Goal: Answer question/provide support

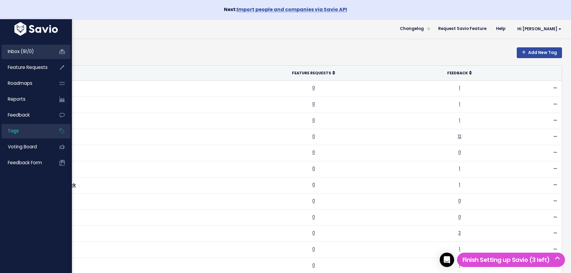
click at [11, 50] on span "Inbox (91/0)" at bounding box center [21, 51] width 26 height 6
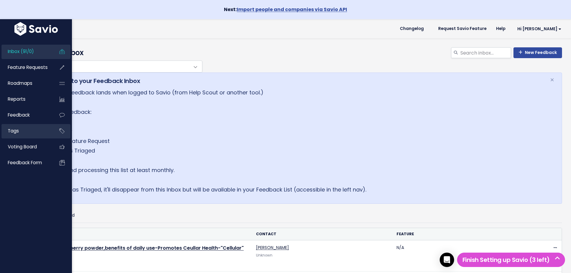
click at [6, 133] on link "Tags" at bounding box center [25, 131] width 48 height 14
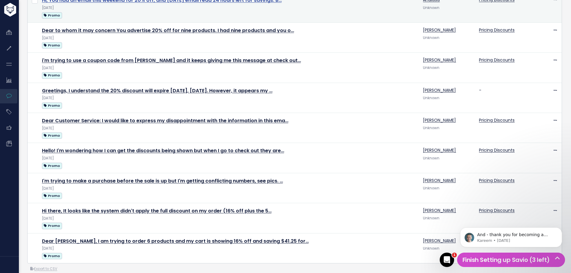
scroll to position [206, 0]
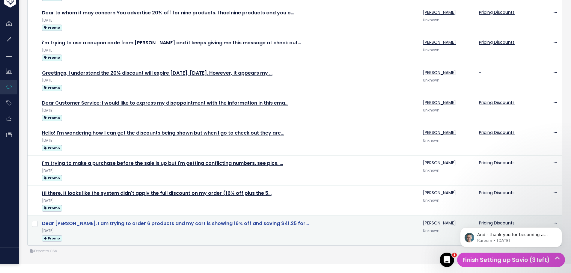
click at [128, 225] on link "Dear [PERSON_NAME], I am trying to order 6 products and my cart is showing 16% …" at bounding box center [175, 223] width 267 height 7
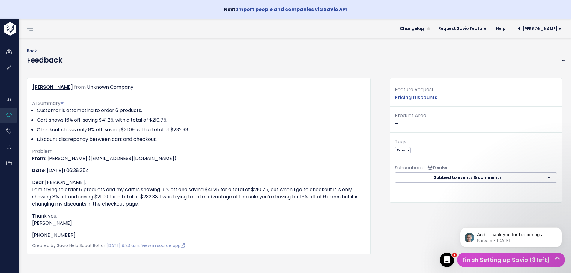
click at [33, 52] on link "Back" at bounding box center [32, 51] width 10 height 6
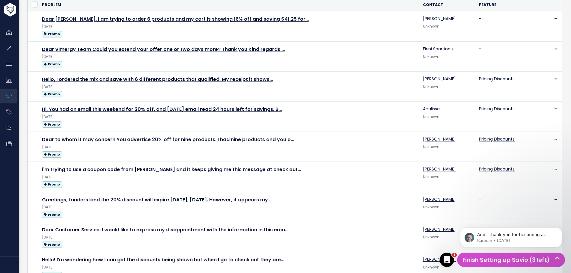
scroll to position [120, 0]
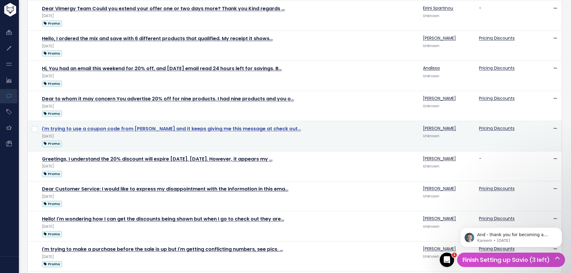
click at [212, 127] on link "i'm trying to use a coupon code from amber whiting and it keeps giving me this …" at bounding box center [171, 128] width 259 height 7
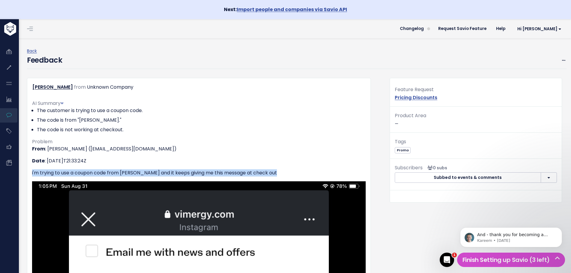
drag, startPoint x: 284, startPoint y: 172, endPoint x: 25, endPoint y: 169, distance: 258.6
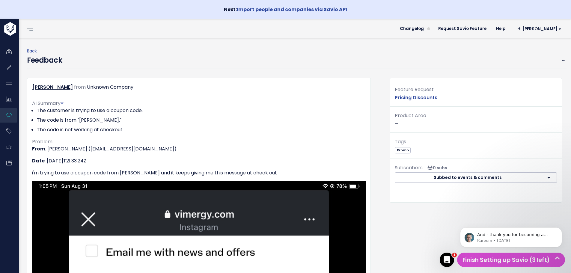
click at [296, 158] on p "Date : [DATE]T21:33:24Z" at bounding box center [198, 160] width 333 height 7
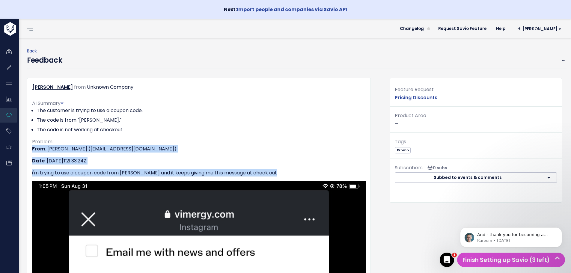
drag, startPoint x: 272, startPoint y: 177, endPoint x: 27, endPoint y: 148, distance: 247.1
copy div "From : [PERSON_NAME] ([EMAIL_ADDRESS][DOMAIN_NAME]) Date : [DATE]T21:33:24Z i'm…"
